Goal: Navigation & Orientation: Find specific page/section

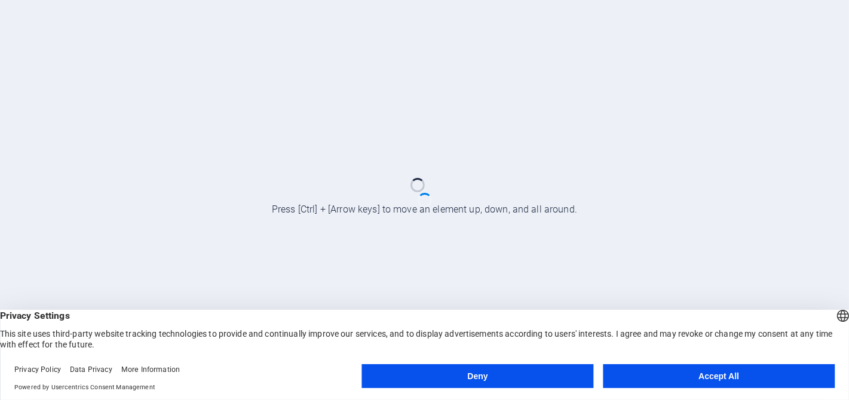
click at [779, 385] on button "Accept All" at bounding box center [719, 376] width 232 height 24
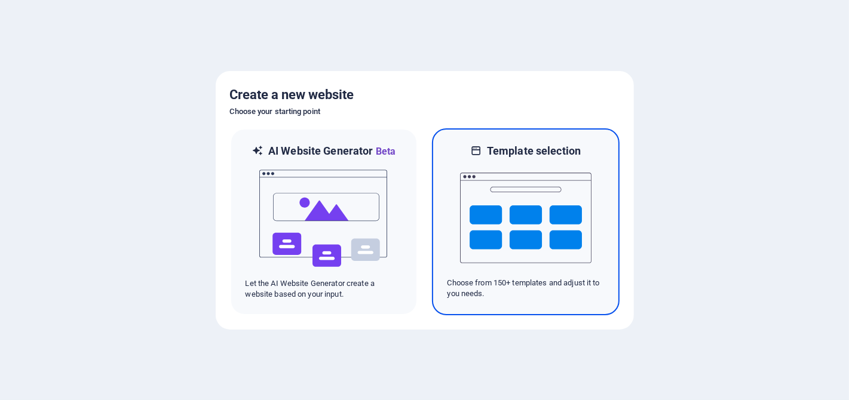
click at [502, 219] on img at bounding box center [525, 217] width 131 height 119
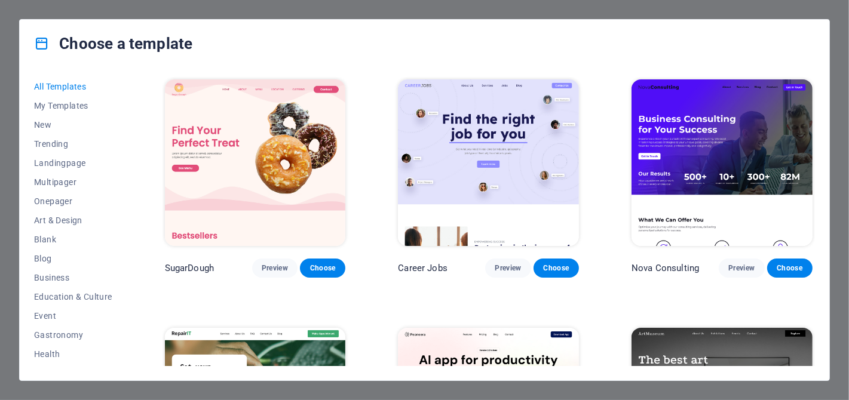
click at [39, 202] on span "Onepager" at bounding box center [73, 202] width 78 height 10
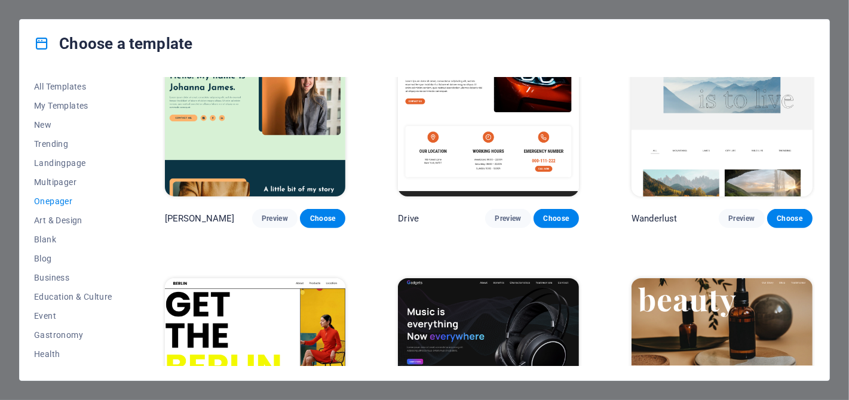
scroll to position [1061, 0]
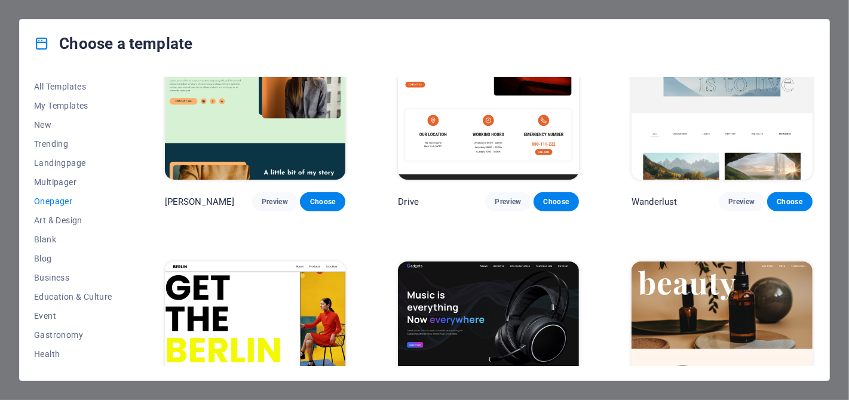
click at [35, 273] on span "Business" at bounding box center [73, 278] width 78 height 10
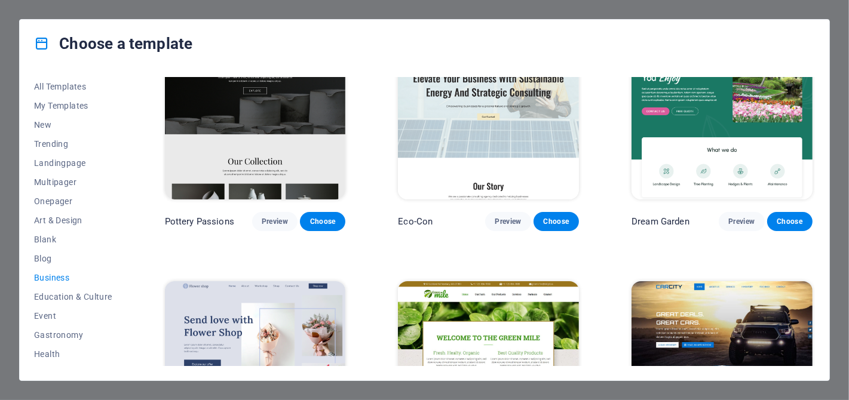
scroll to position [0, 0]
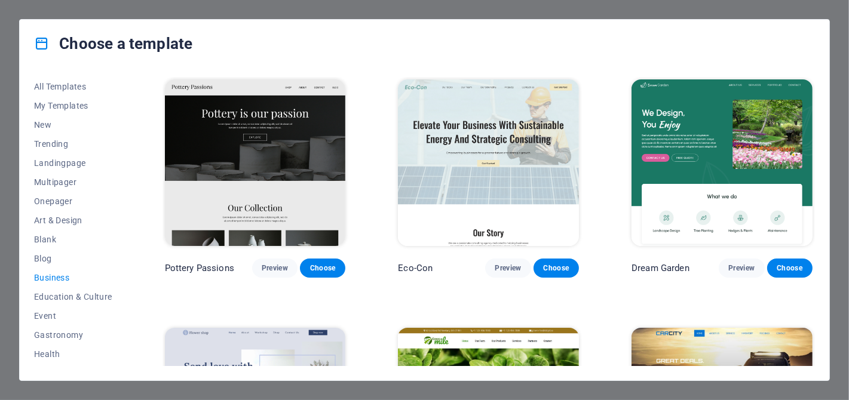
click at [36, 260] on span "Blog" at bounding box center [73, 259] width 78 height 10
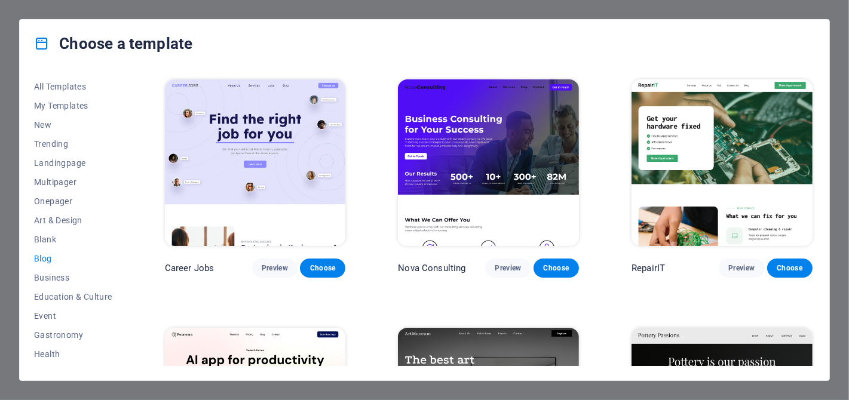
click at [36, 143] on span "Trending" at bounding box center [73, 144] width 78 height 10
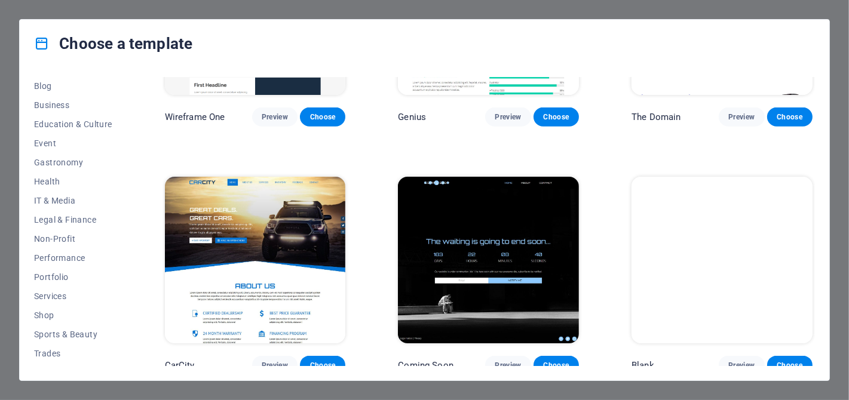
scroll to position [173, 0]
click at [44, 200] on span "IT & Media" at bounding box center [73, 200] width 78 height 10
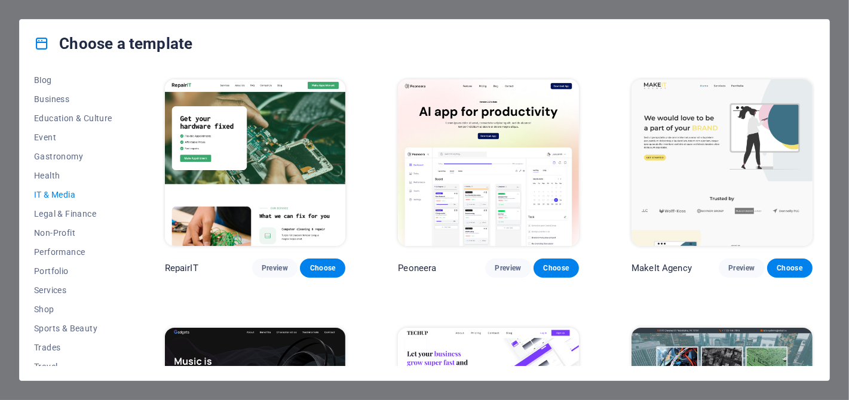
scroll to position [171, 0]
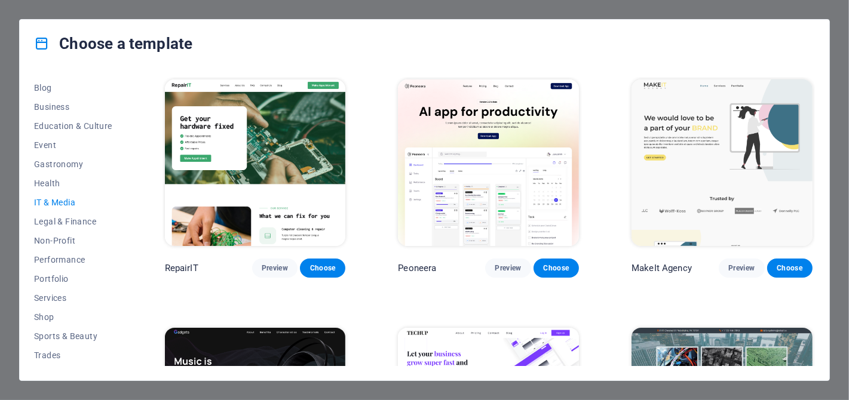
click at [44, 295] on span "Services" at bounding box center [73, 298] width 78 height 10
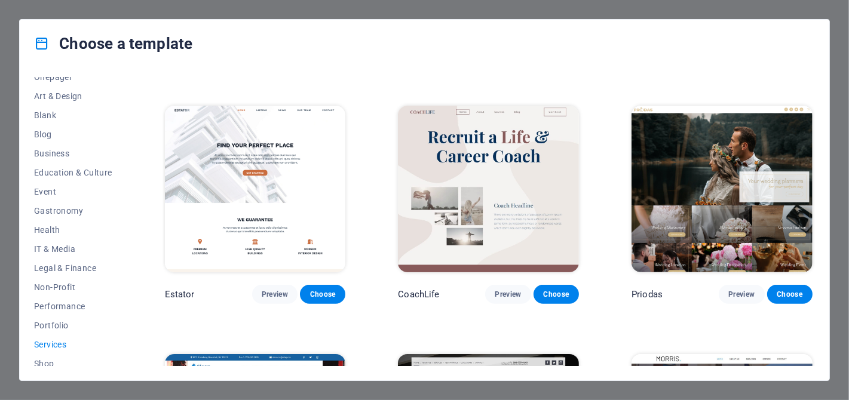
scroll to position [124, 0]
click at [40, 154] on span "Business" at bounding box center [73, 154] width 78 height 10
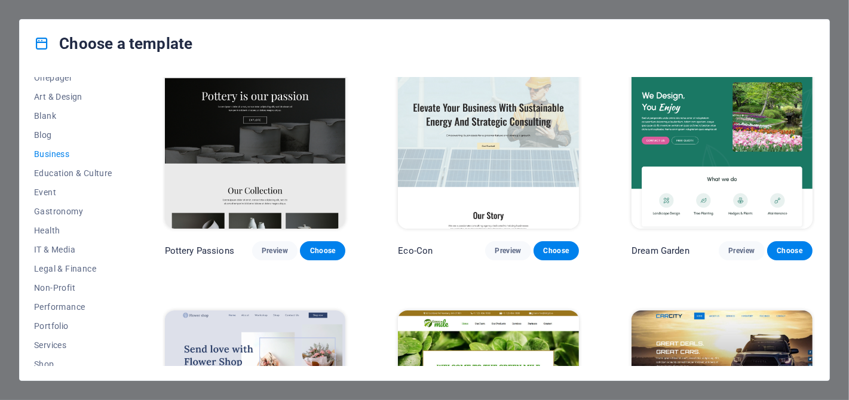
scroll to position [0, 0]
